Goal: Task Accomplishment & Management: Use online tool/utility

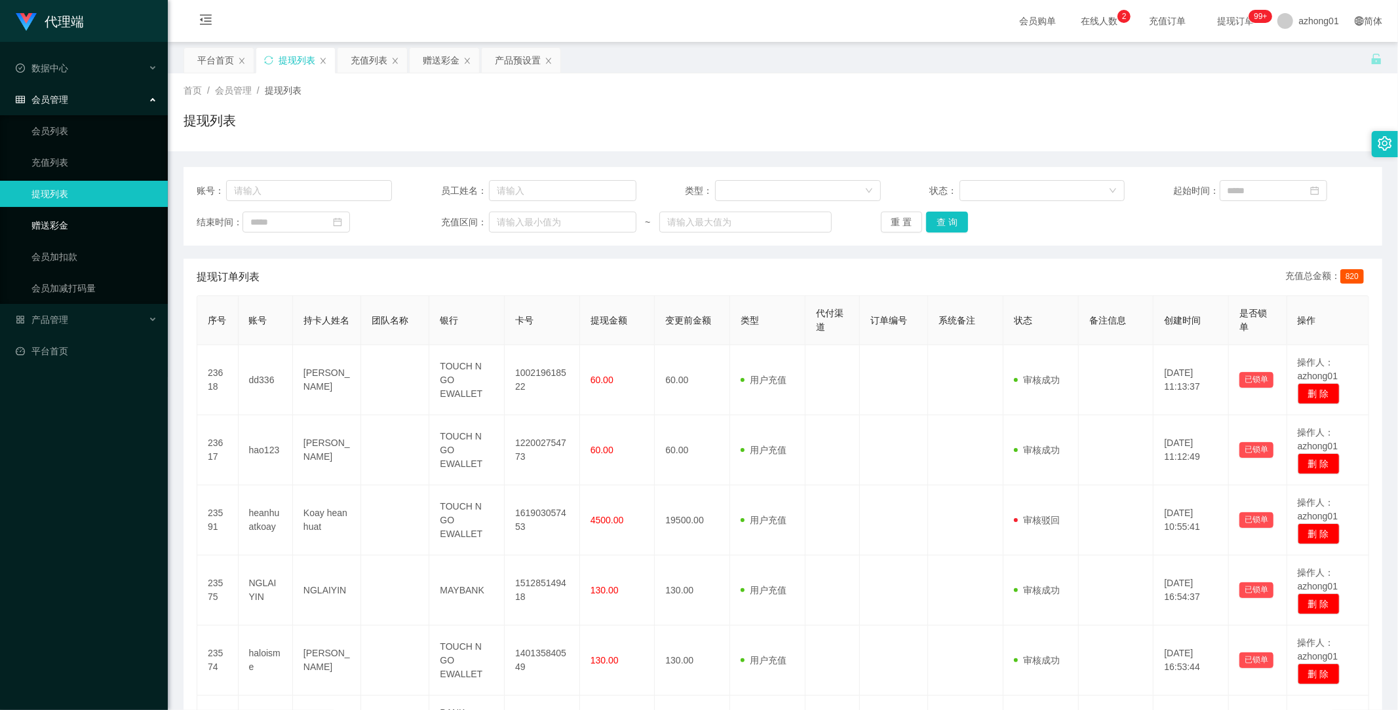
click at [58, 220] on link "赠送彩金" at bounding box center [94, 225] width 126 height 26
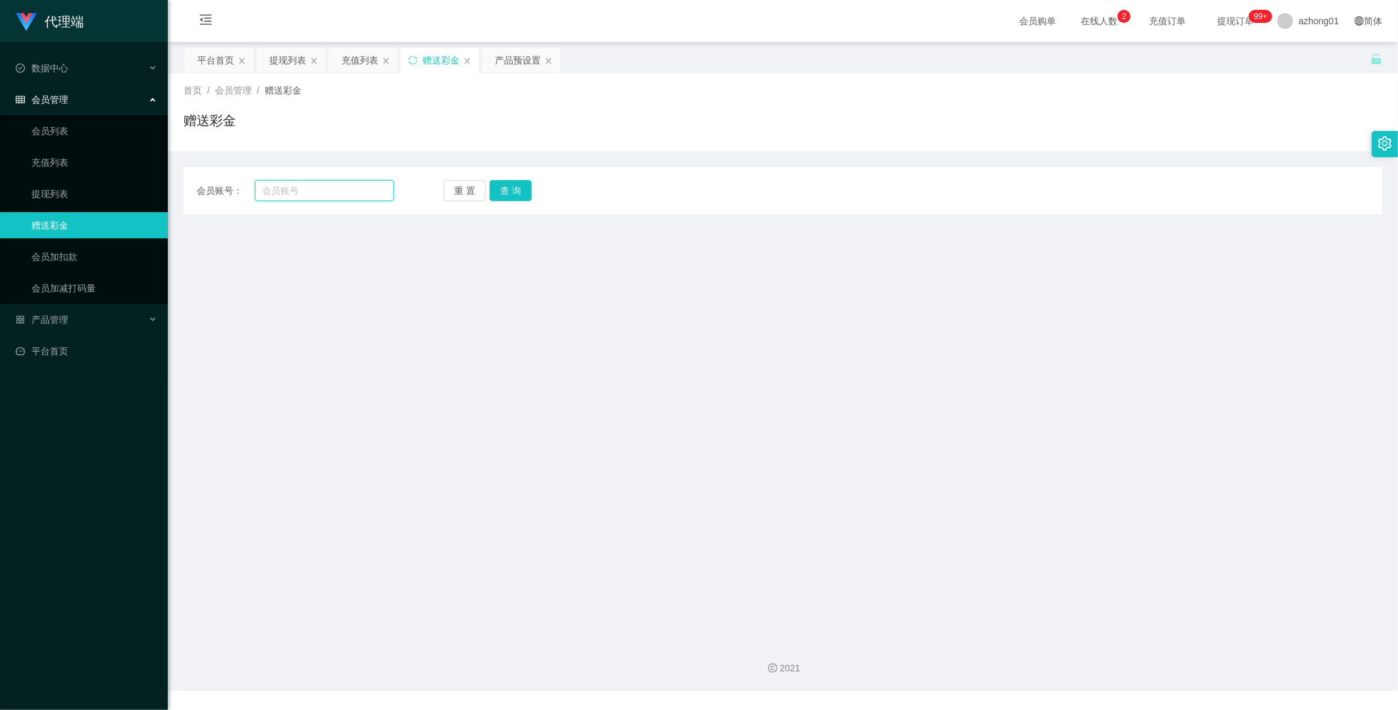
click at [306, 190] on input "text" at bounding box center [325, 190] width 140 height 21
paste input "kk9900"
type input "kk9900"
click at [498, 193] on button "查 询" at bounding box center [510, 190] width 42 height 21
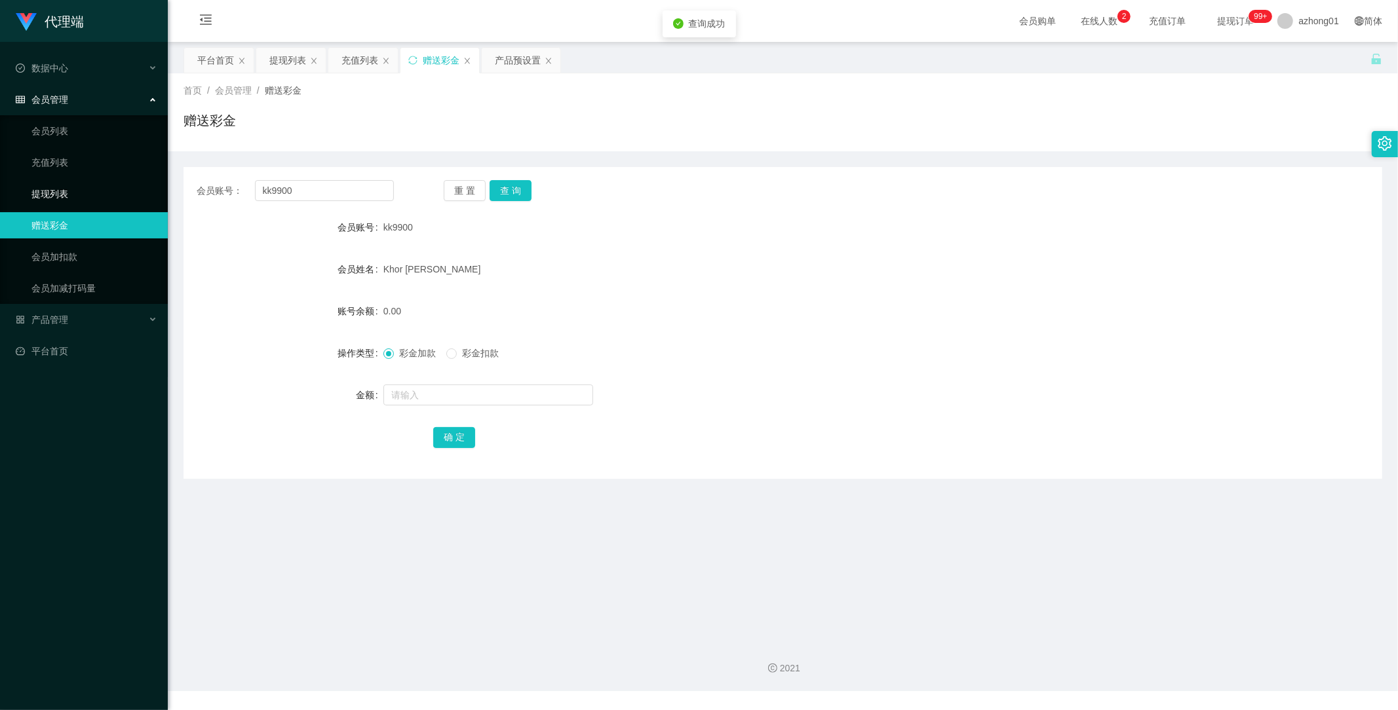
click at [31, 183] on link "提现列表" at bounding box center [94, 194] width 126 height 26
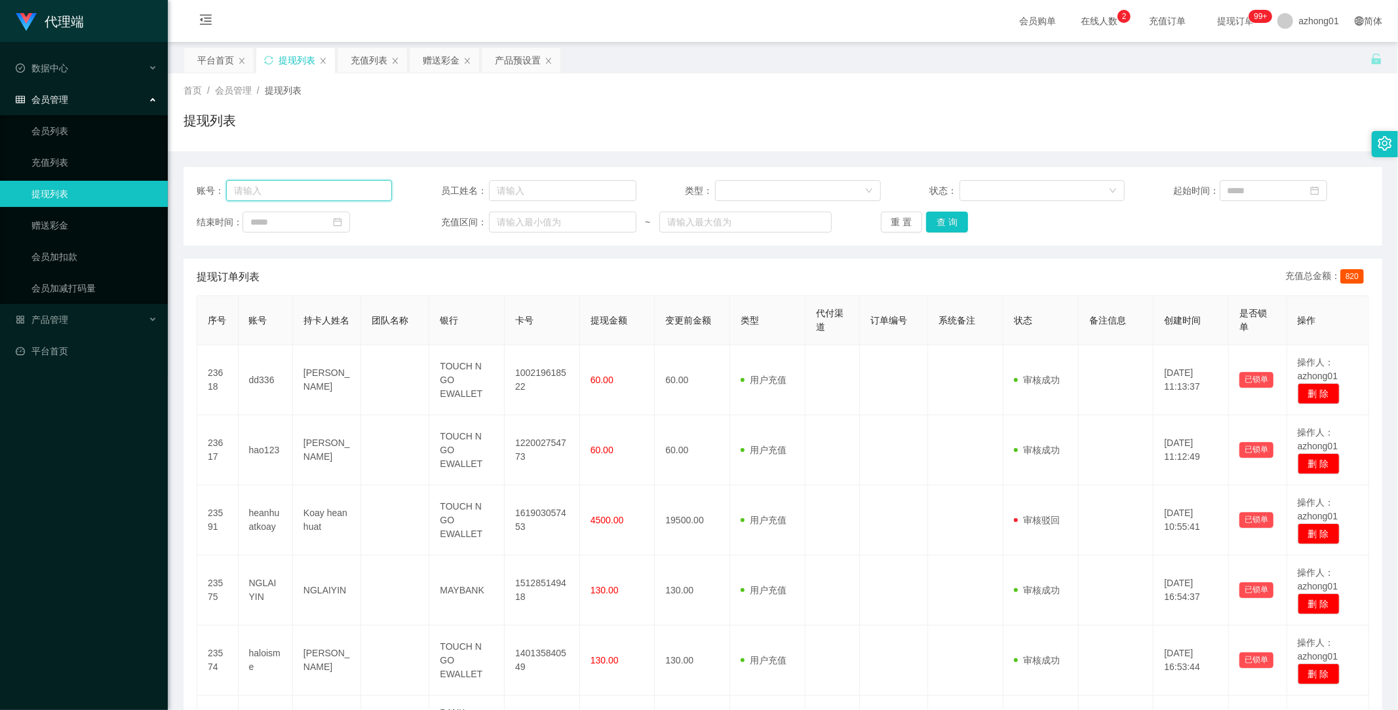
click at [315, 192] on input "text" at bounding box center [309, 190] width 166 height 21
paste input "kk9900"
type input "kk9900"
click at [947, 223] on button "查 询" at bounding box center [947, 222] width 42 height 21
